Goal: Communication & Community: Answer question/provide support

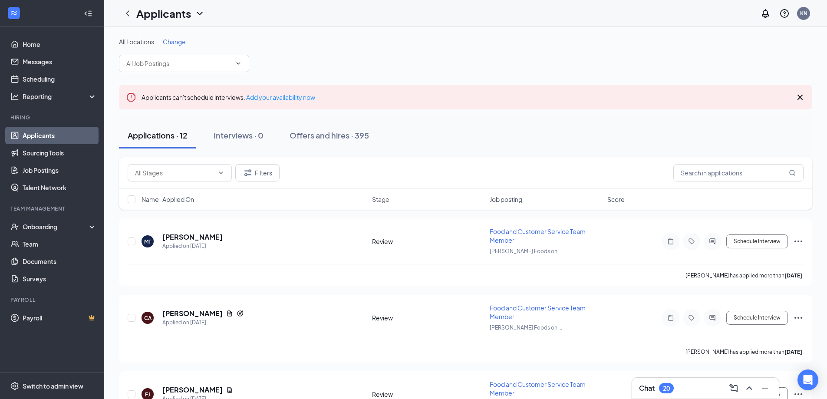
click at [688, 392] on div "Chat 20" at bounding box center [705, 388] width 133 height 14
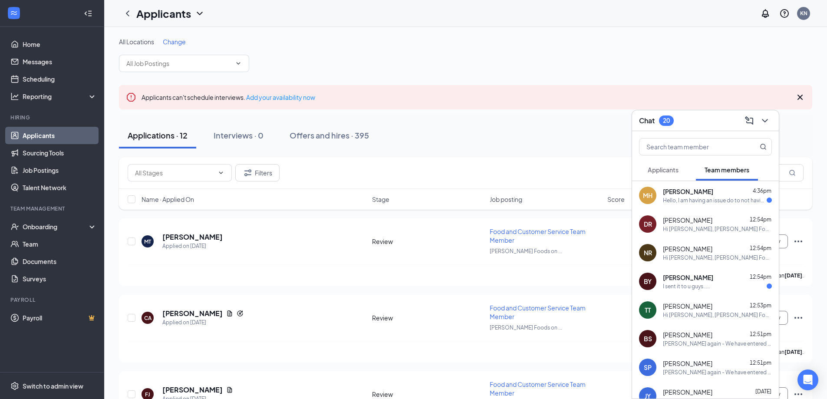
click at [682, 204] on div "MH [PERSON_NAME] 4:36pm Hello, I am having an issue do to not having 3 dollars …" at bounding box center [705, 195] width 147 height 29
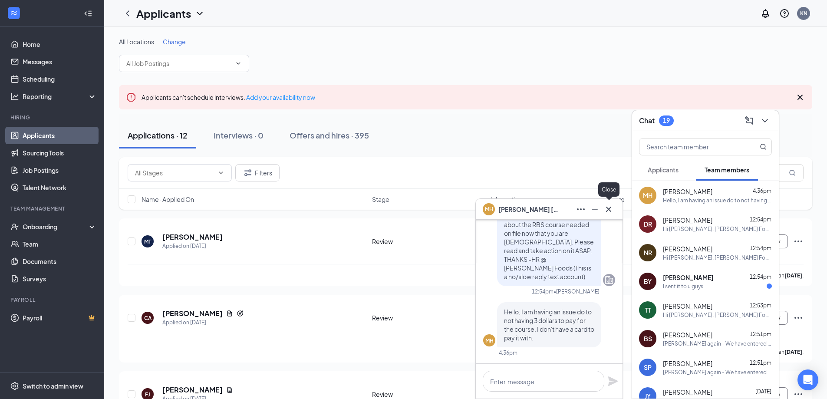
click at [613, 204] on icon "Cross" at bounding box center [608, 209] width 10 height 10
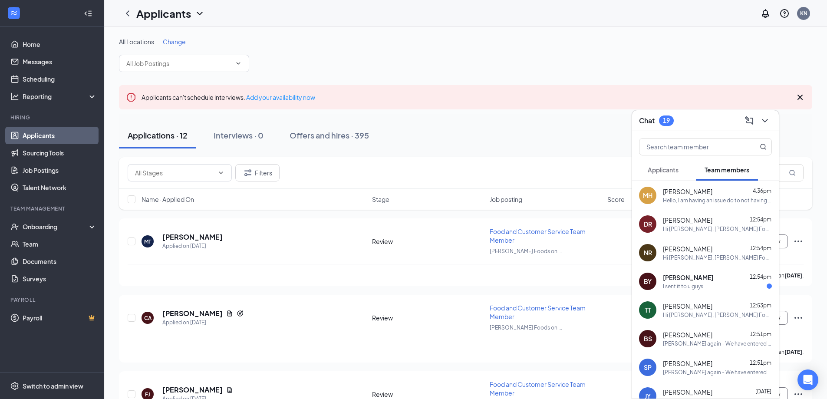
drag, startPoint x: 736, startPoint y: 204, endPoint x: 496, endPoint y: 112, distance: 257.1
click at [707, 273] on div "[PERSON_NAME] 12:54pm" at bounding box center [717, 277] width 109 height 9
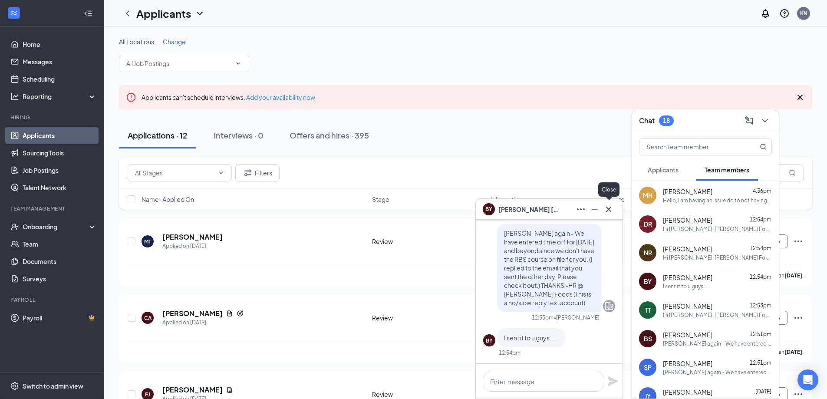
click at [608, 211] on icon "Cross" at bounding box center [608, 209] width 10 height 10
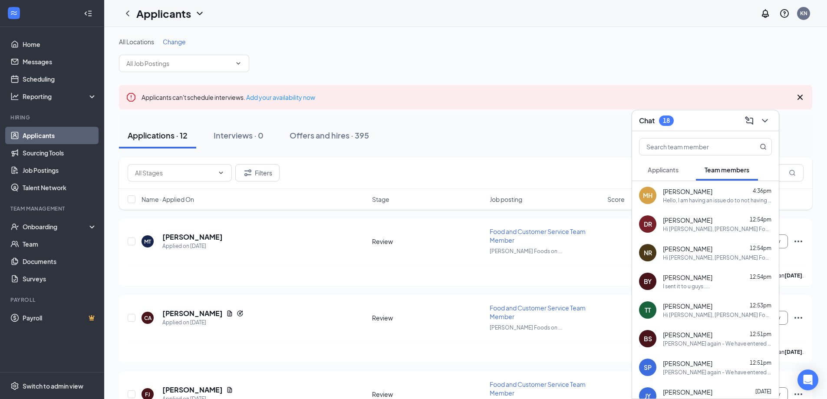
drag, startPoint x: 653, startPoint y: 164, endPoint x: 696, endPoint y: 165, distance: 43.0
click at [654, 164] on button "Applicants" at bounding box center [663, 170] width 48 height 22
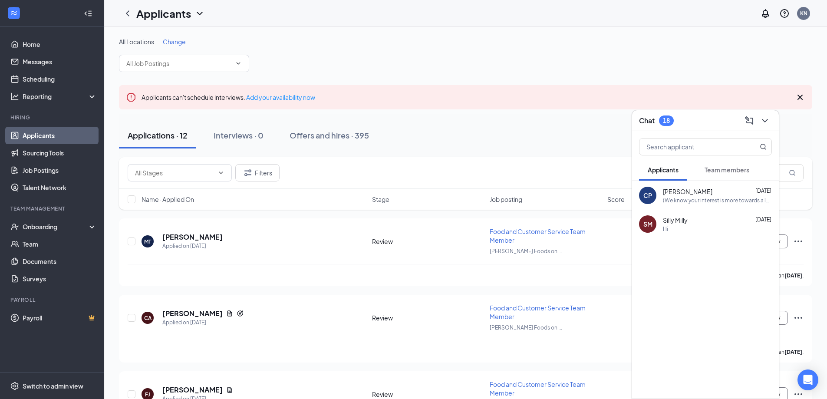
click at [749, 171] on span "Team members" at bounding box center [726, 170] width 45 height 8
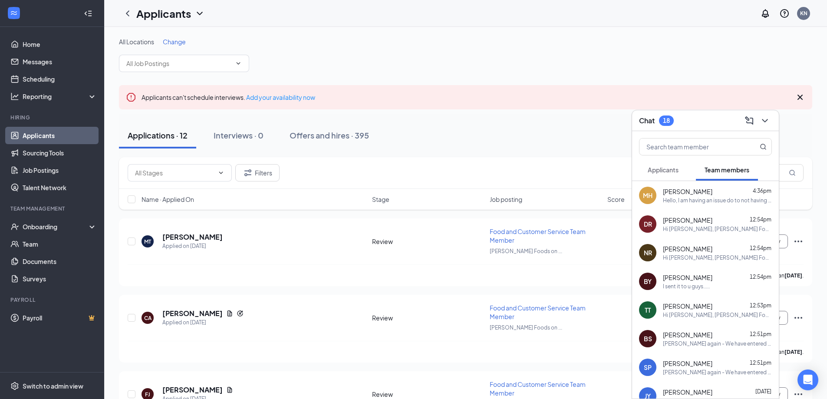
click at [721, 229] on div "Hi [PERSON_NAME], [PERSON_NAME] Foods HR team here. We sent a nudge over in Whe…" at bounding box center [717, 228] width 109 height 7
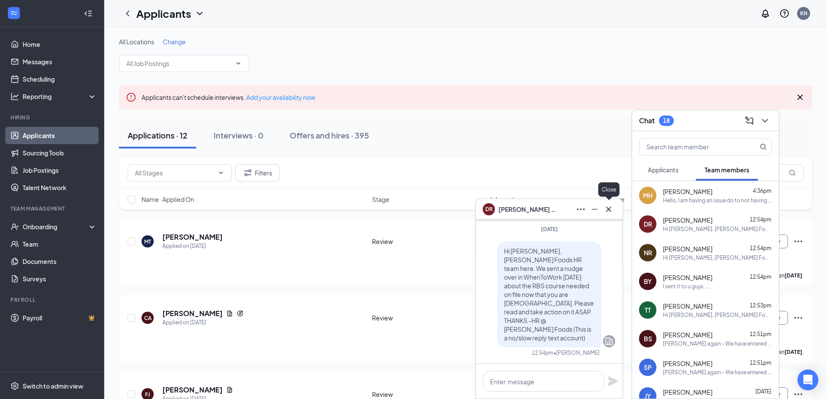
click at [611, 214] on icon "Cross" at bounding box center [608, 209] width 10 height 10
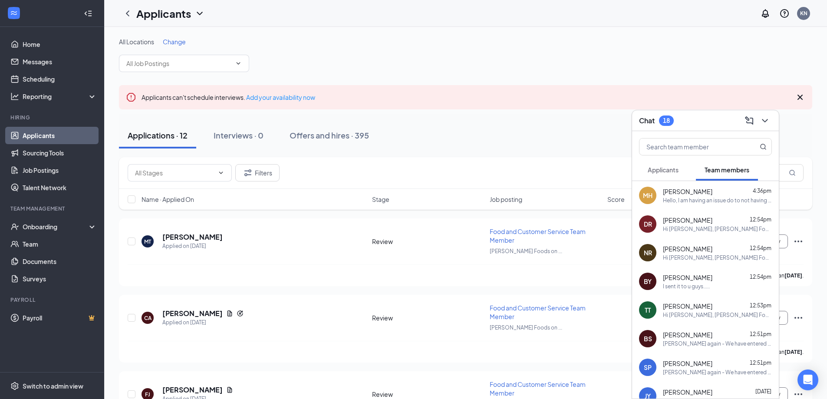
click at [722, 276] on div "[PERSON_NAME] 12:54pm" at bounding box center [717, 277] width 109 height 9
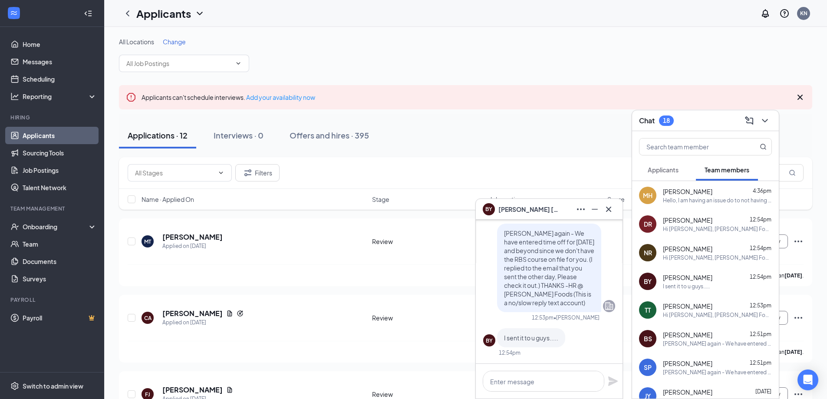
click at [701, 248] on span "[PERSON_NAME]" at bounding box center [687, 248] width 49 height 9
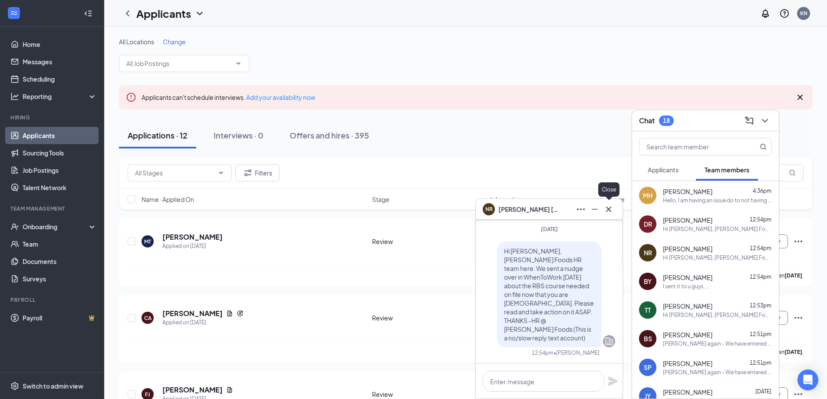
click at [610, 209] on icon "Cross" at bounding box center [608, 209] width 10 height 10
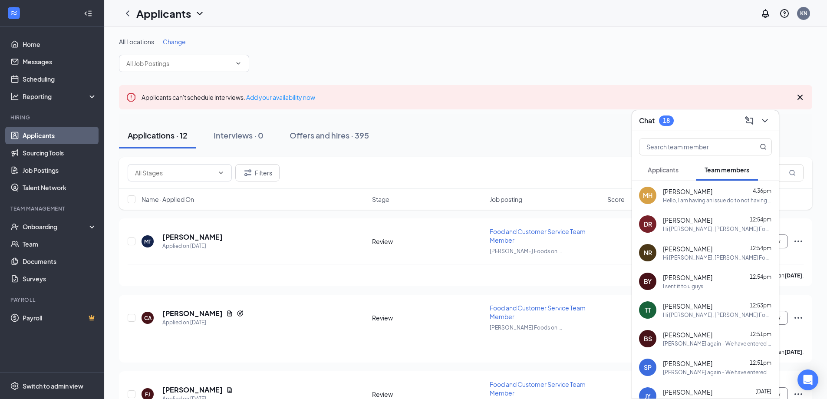
click at [689, 317] on div "Hi [PERSON_NAME], [PERSON_NAME] Foods HR team here. We sent a nudge over in Whe…" at bounding box center [717, 314] width 109 height 7
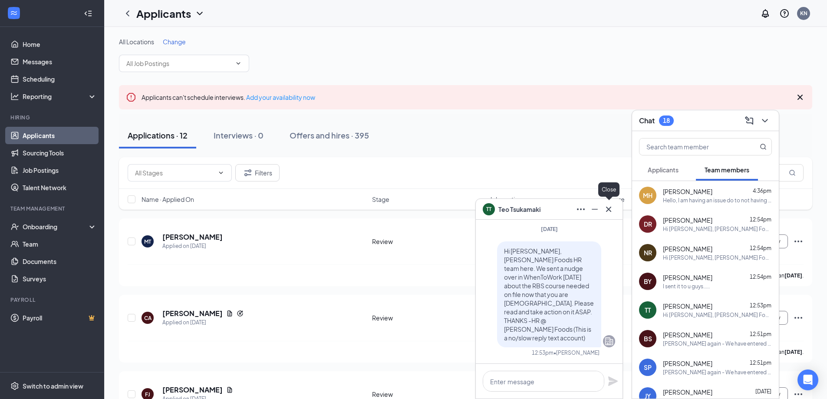
click at [610, 208] on icon "Cross" at bounding box center [608, 209] width 10 height 10
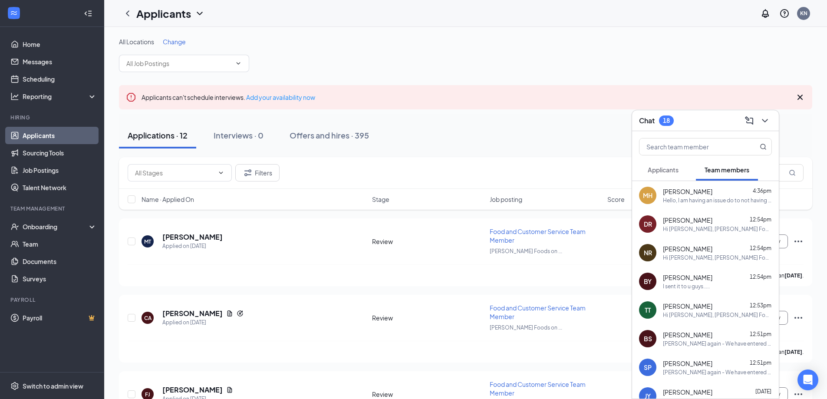
drag, startPoint x: 747, startPoint y: 244, endPoint x: 738, endPoint y: 237, distance: 11.2
click at [746, 244] on div "NR [PERSON_NAME] 12:54pm Hi [PERSON_NAME], [PERSON_NAME] Foods HR team here. We…" at bounding box center [705, 252] width 147 height 29
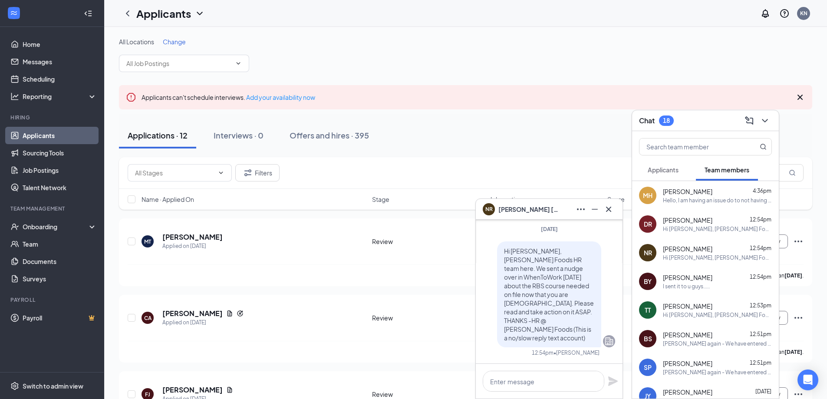
click at [736, 237] on div "[PERSON_NAME] 12:54pm Hi [PERSON_NAME], [PERSON_NAME] Foods HR team here. We se…" at bounding box center [705, 224] width 147 height 29
click at [610, 207] on icon "Cross" at bounding box center [608, 209] width 10 height 10
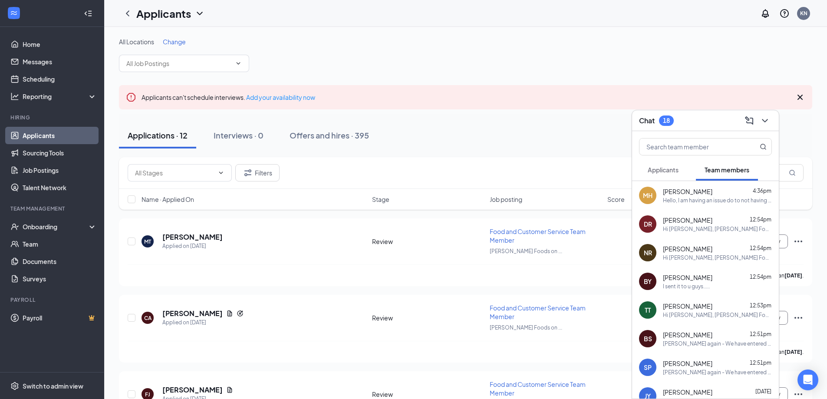
click at [760, 125] on icon "ChevronDown" at bounding box center [765, 120] width 10 height 10
